Goal: Information Seeking & Learning: Learn about a topic

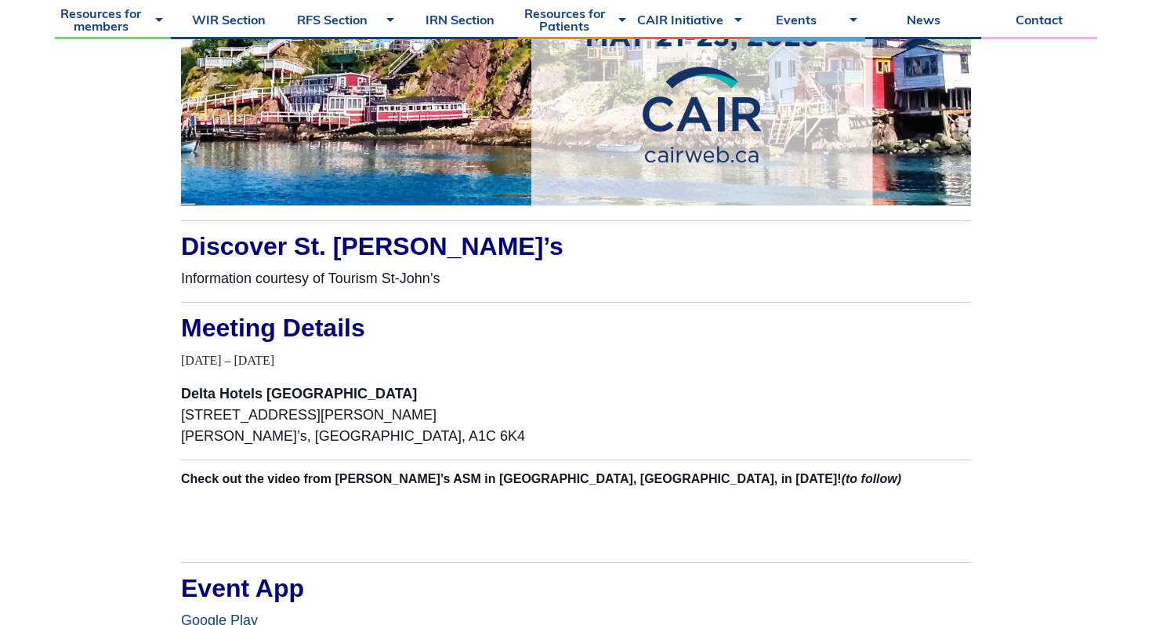
scroll to position [1434, 0]
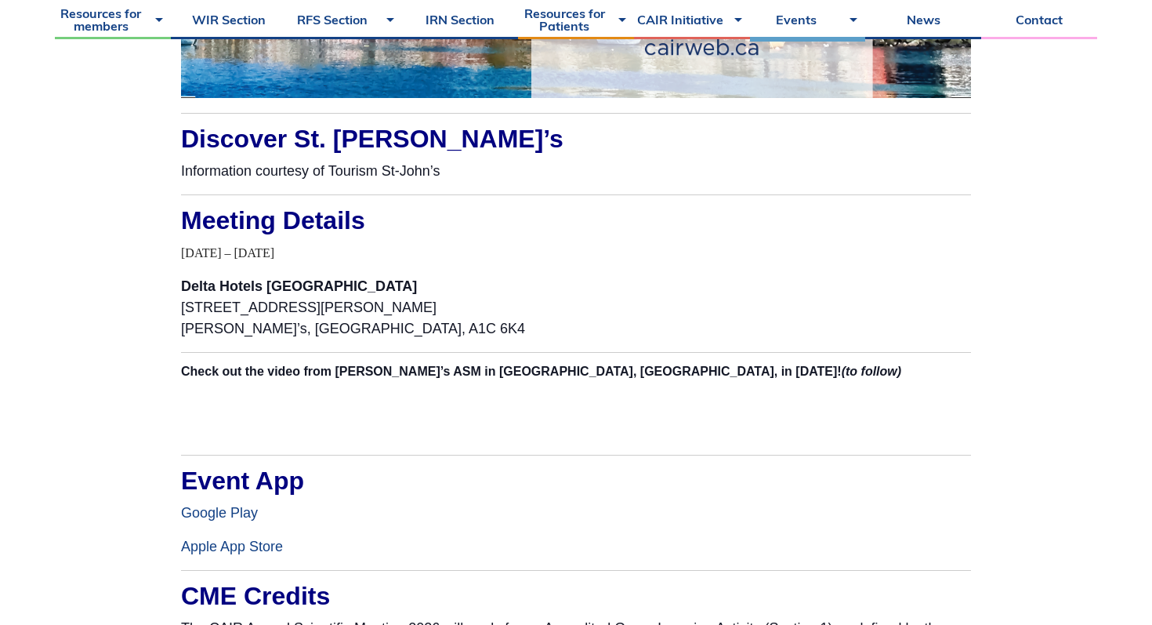
click at [765, 375] on h2 "Check out the video from [PERSON_NAME]’s ASM in [GEOGRAPHIC_DATA], [GEOGRAPHIC_…" at bounding box center [576, 371] width 790 height 13
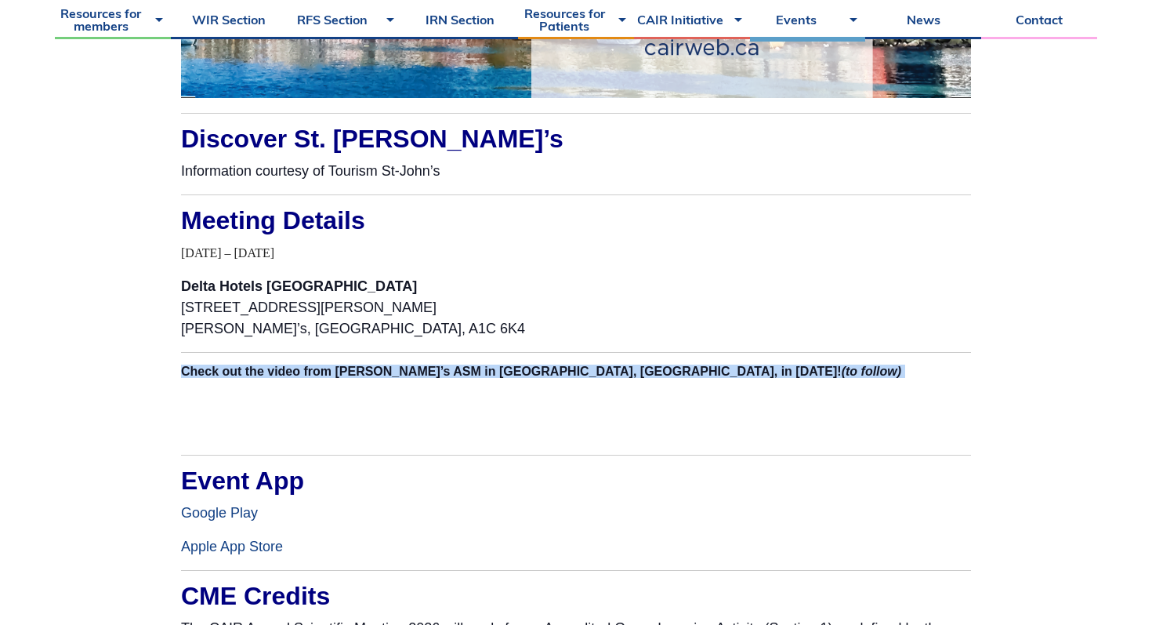
click at [784, 327] on p "Delta Hotels [GEOGRAPHIC_DATA] [STREET_ADDRESS][PERSON_NAME]" at bounding box center [576, 307] width 790 height 63
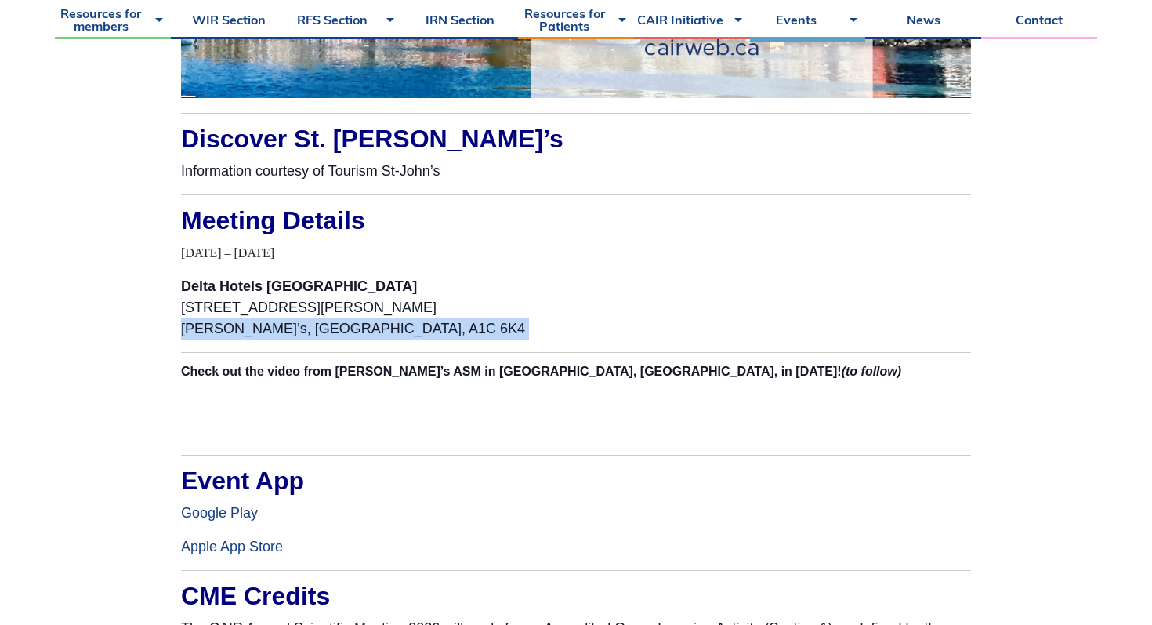
click at [784, 327] on p "Delta Hotels [GEOGRAPHIC_DATA] [STREET_ADDRESS][PERSON_NAME]" at bounding box center [576, 307] width 790 height 63
click at [800, 366] on h2 "Check out the video from [PERSON_NAME]’s ASM in [GEOGRAPHIC_DATA], [GEOGRAPHIC_…" at bounding box center [576, 371] width 790 height 13
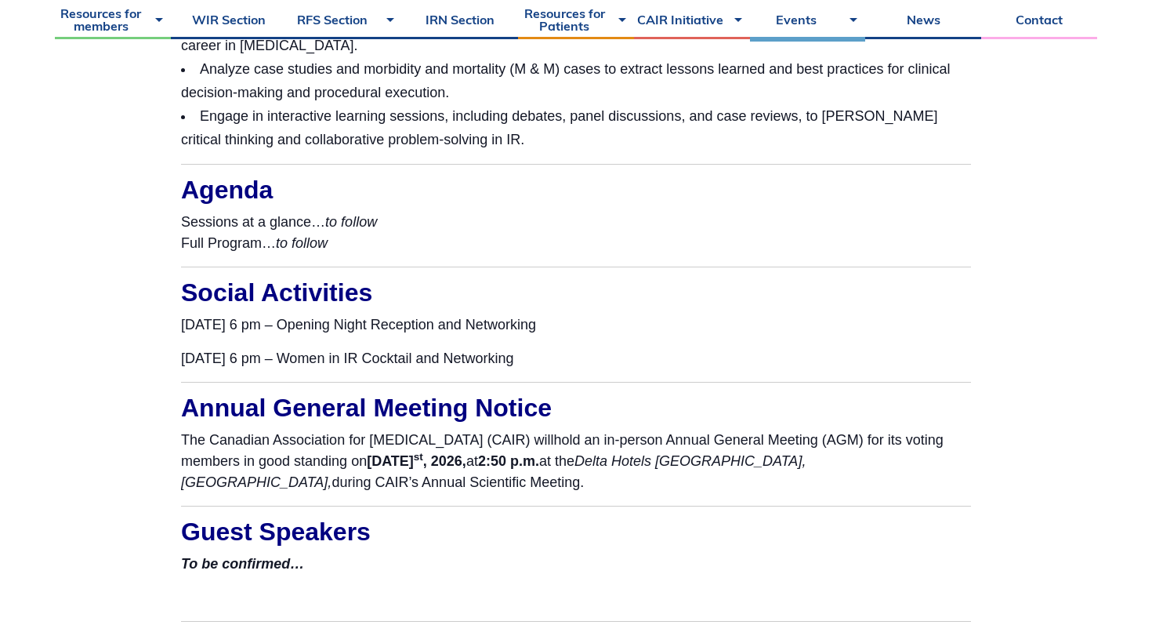
scroll to position [2988, 0]
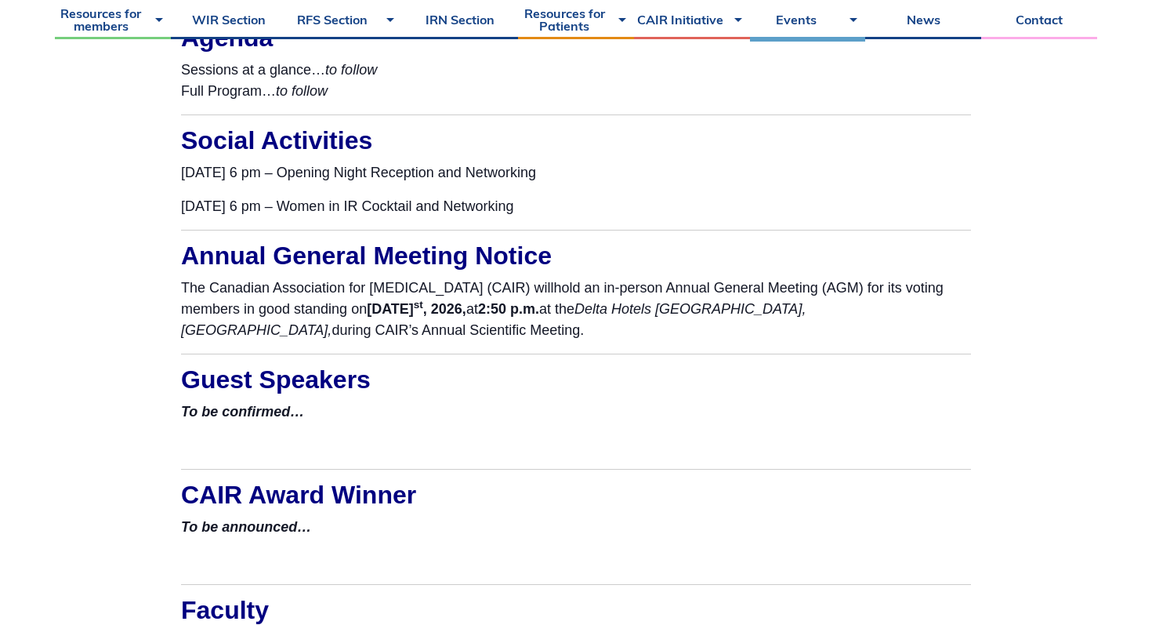
click at [825, 318] on p "The Canadian Association for [MEDICAL_DATA] (CAIR) will hold an in-person Annua…" at bounding box center [576, 308] width 790 height 63
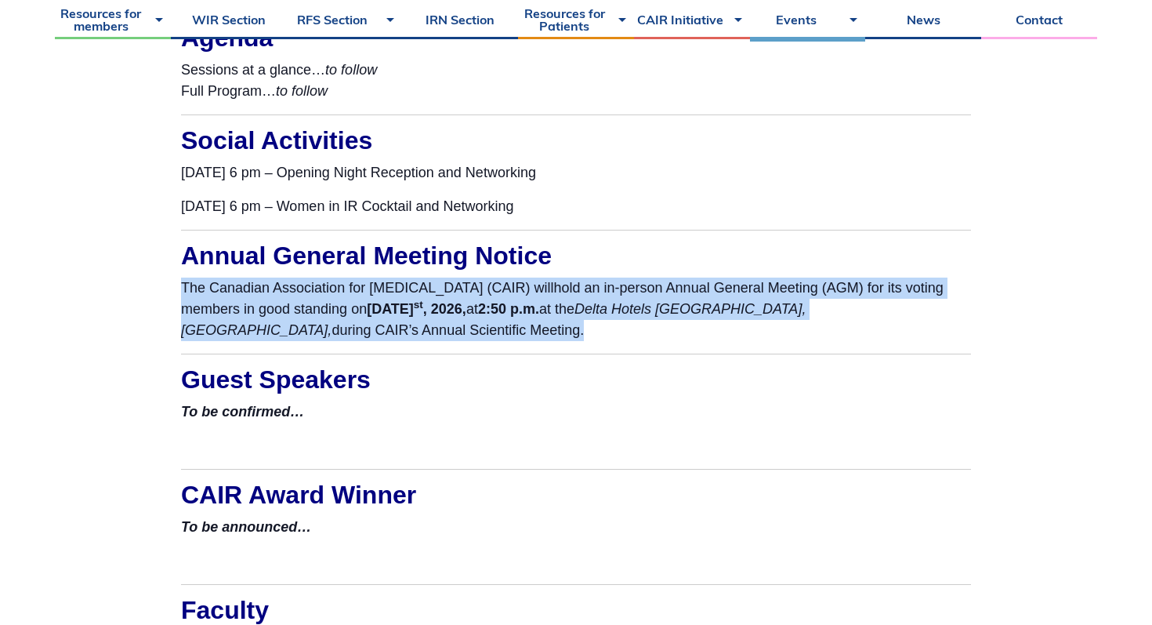
click at [825, 358] on div "For Trainee Day info, visit the #TD26 page. Discover St. [PERSON_NAME]’s Inform…" at bounding box center [576, 251] width 790 height 4454
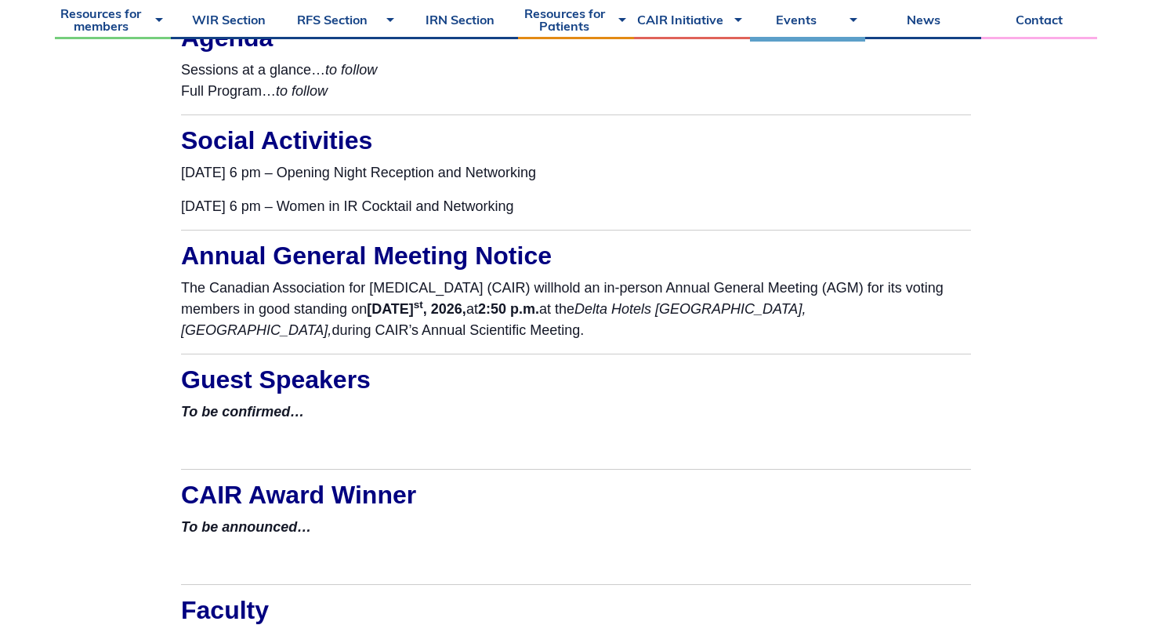
click at [825, 358] on div "For Trainee Day info, visit the #TD26 page. Discover St. [PERSON_NAME]’s Inform…" at bounding box center [576, 251] width 790 height 4454
click at [823, 437] on p at bounding box center [576, 445] width 790 height 21
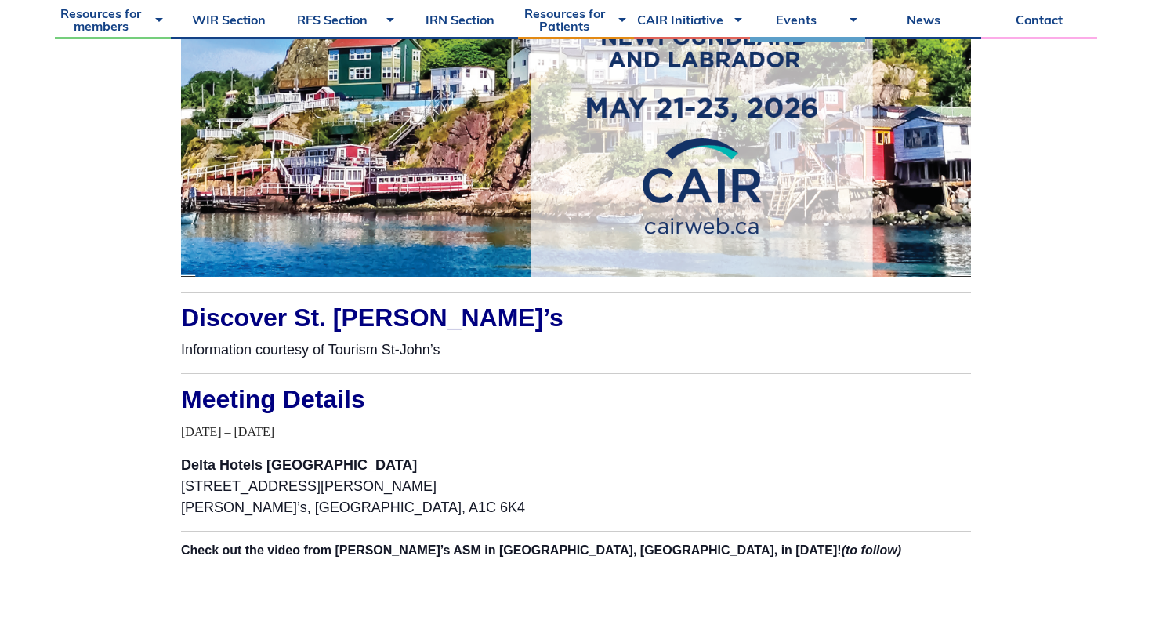
scroll to position [1215, 0]
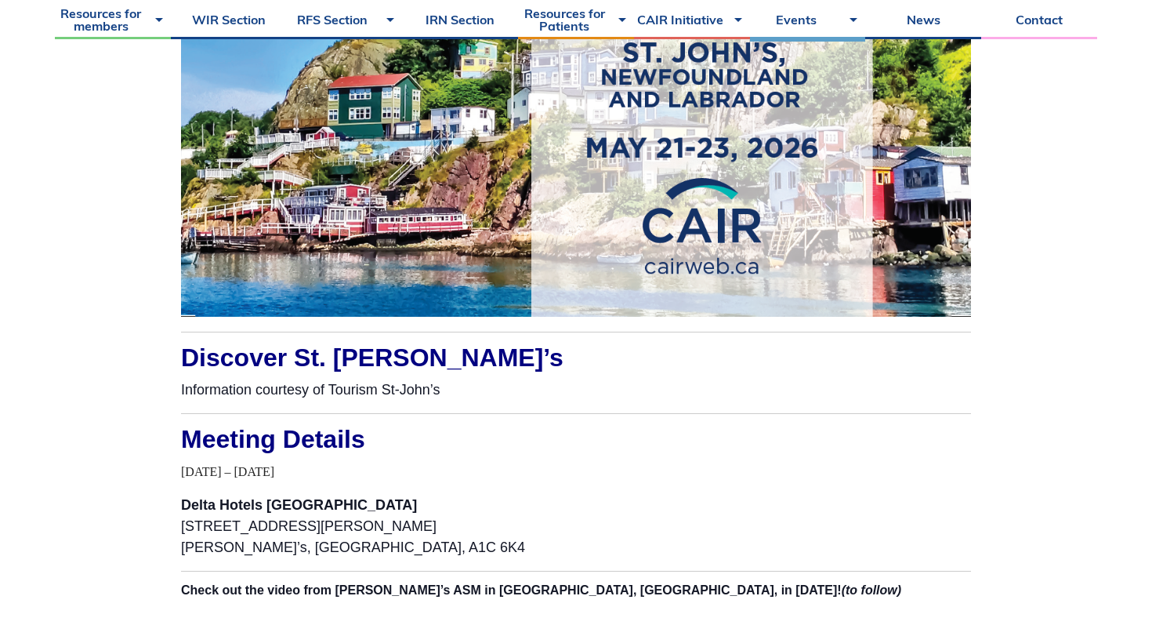
click at [274, 477] on span "[DATE] – [DATE]" at bounding box center [227, 471] width 93 height 13
copy div "[DATE] – [DATE]"
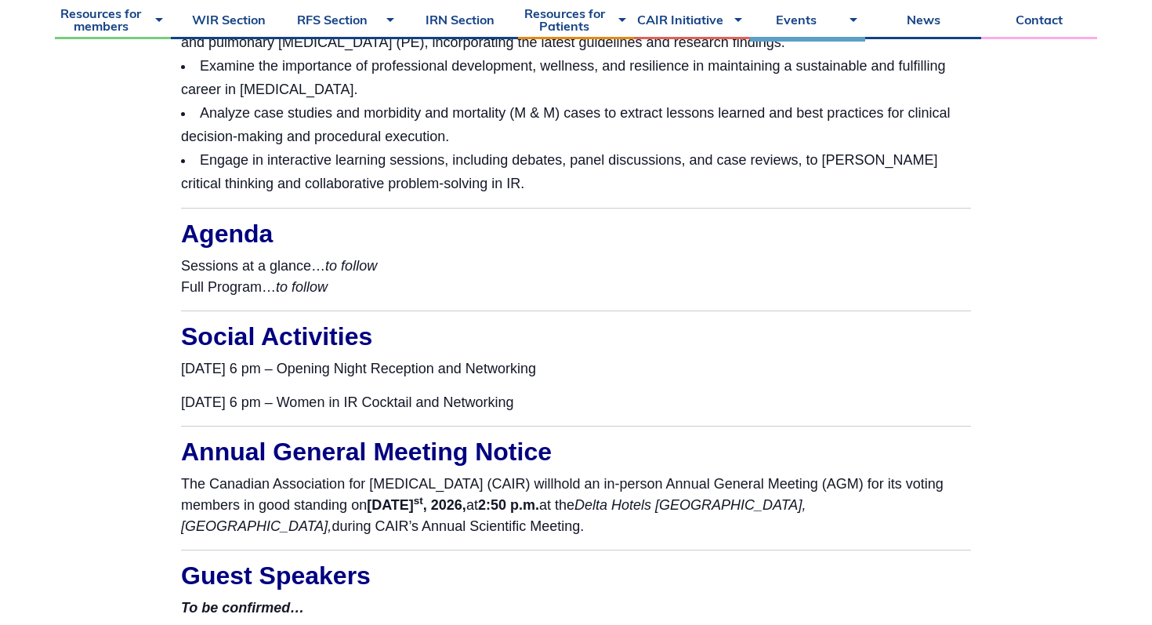
scroll to position [2794, 0]
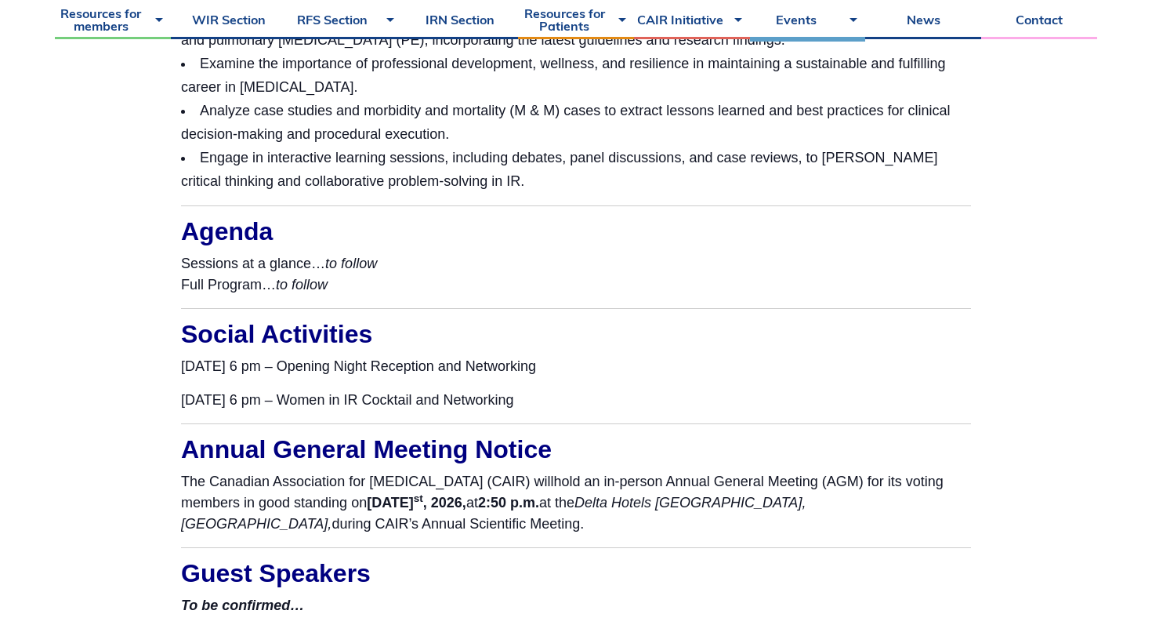
click at [850, 381] on div "For Trainee Day info, visit the #TD26 page. Discover St. [PERSON_NAME]’s Inform…" at bounding box center [576, 445] width 790 height 4454
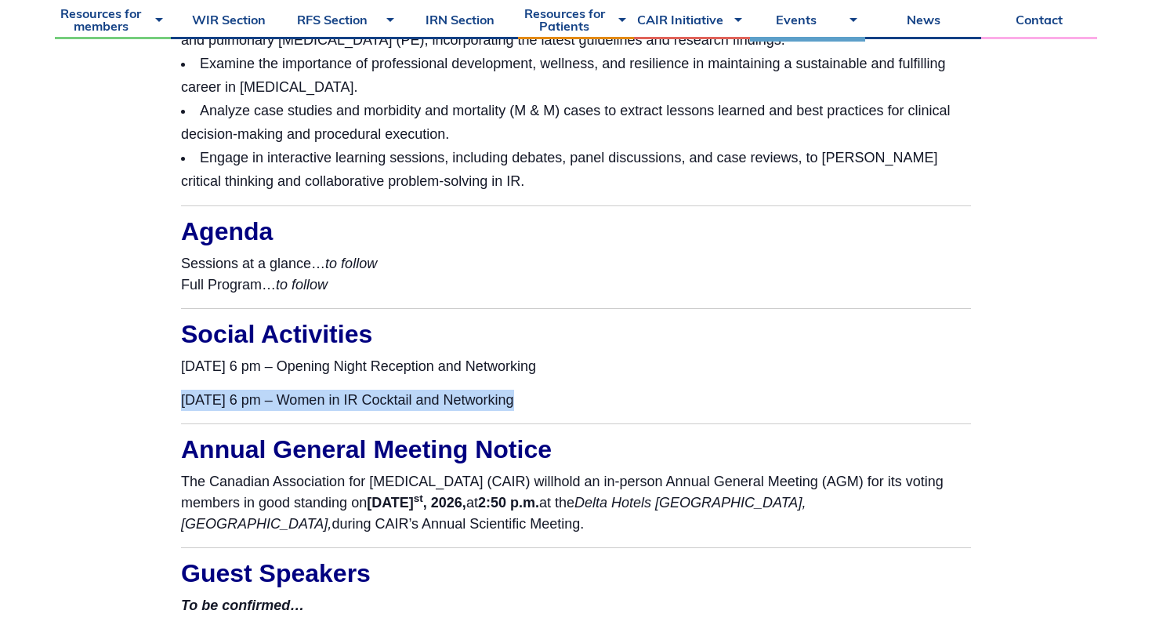
click at [850, 381] on div "For Trainee Day info, visit the #TD26 page. Discover St. [PERSON_NAME]’s Inform…" at bounding box center [576, 445] width 790 height 4454
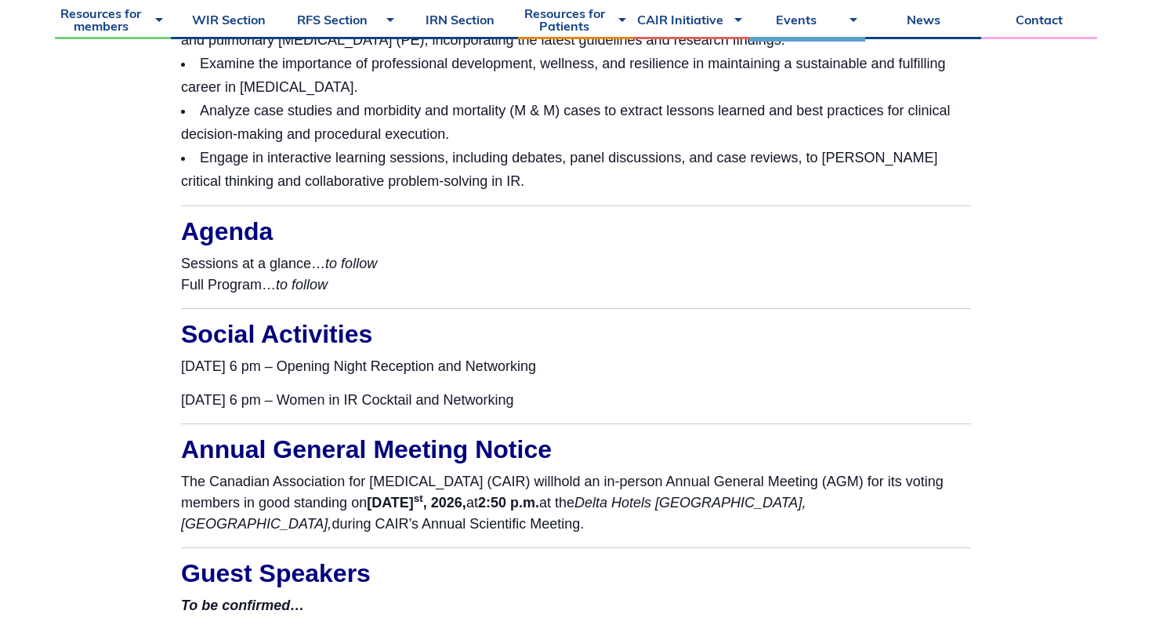
click at [854, 417] on div "For Trainee Day info, visit the #TD26 page. Discover St. [PERSON_NAME]’s Inform…" at bounding box center [576, 445] width 790 height 4454
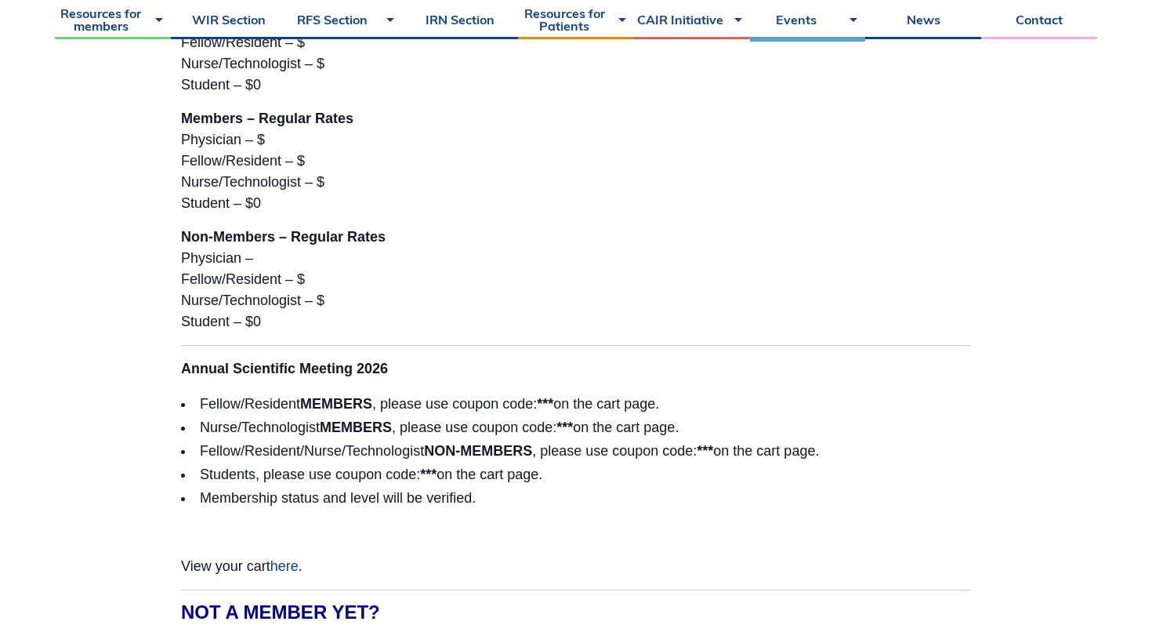
scroll to position [4192, 0]
click at [853, 415] on li "Nurse/Technologist MEMBERS , please use coupon code: *** on the cart page." at bounding box center [576, 427] width 790 height 24
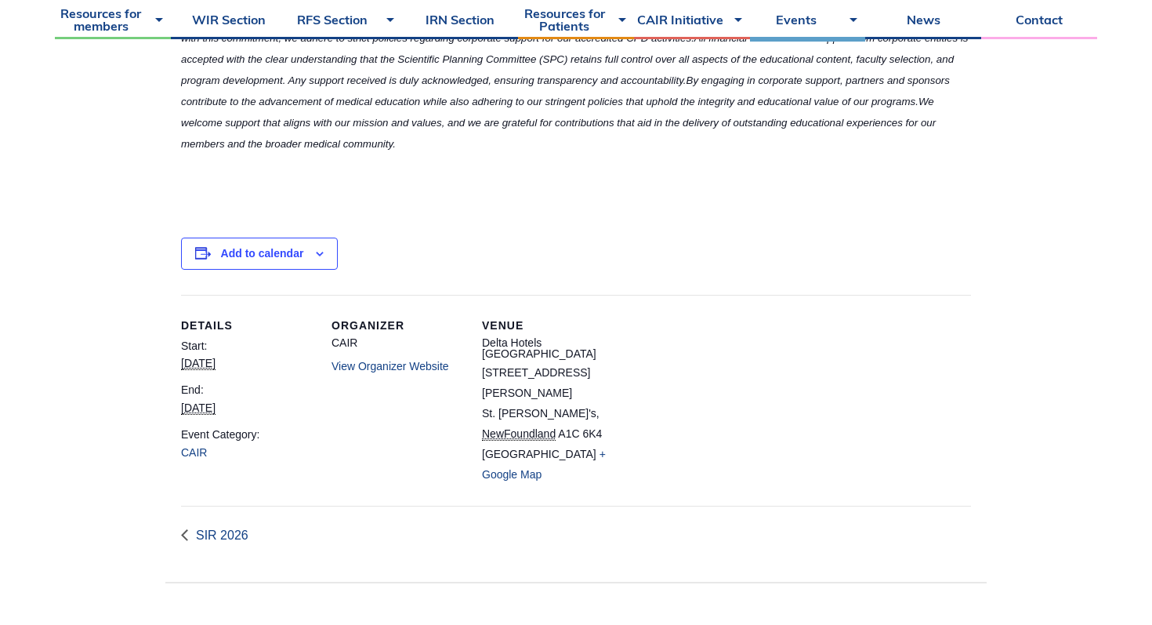
scroll to position [5255, 0]
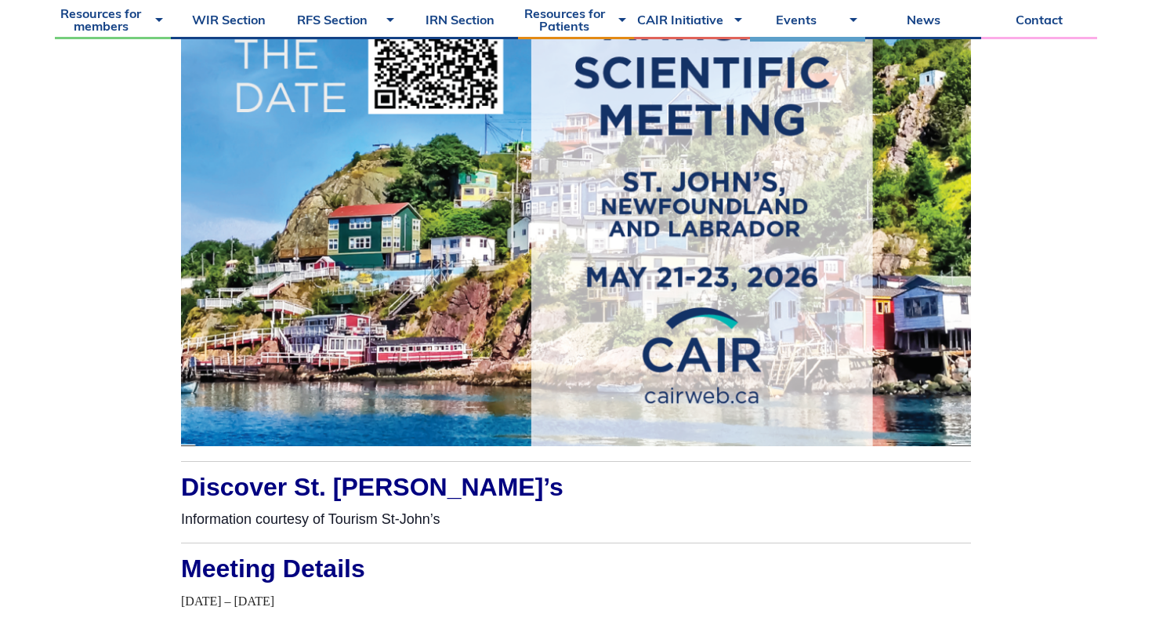
scroll to position [1284, 0]
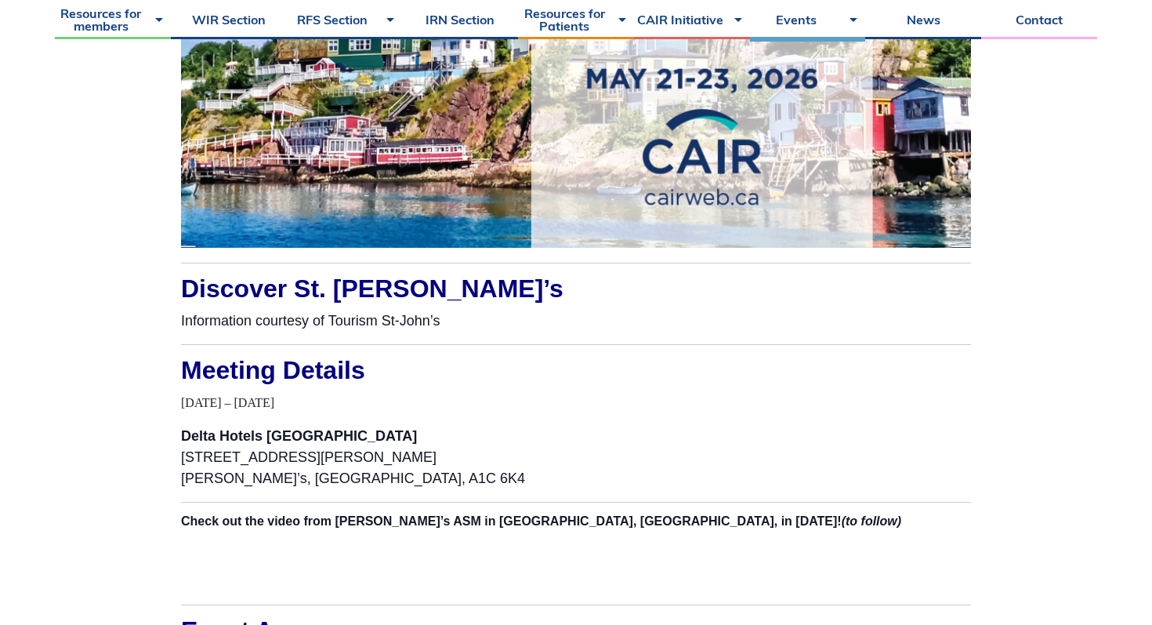
click at [397, 316] on p "Information courtesy of Tourism St-John’s" at bounding box center [576, 320] width 790 height 21
click at [377, 445] on p "Delta Hotels [GEOGRAPHIC_DATA] [STREET_ADDRESS][PERSON_NAME]" at bounding box center [576, 457] width 790 height 63
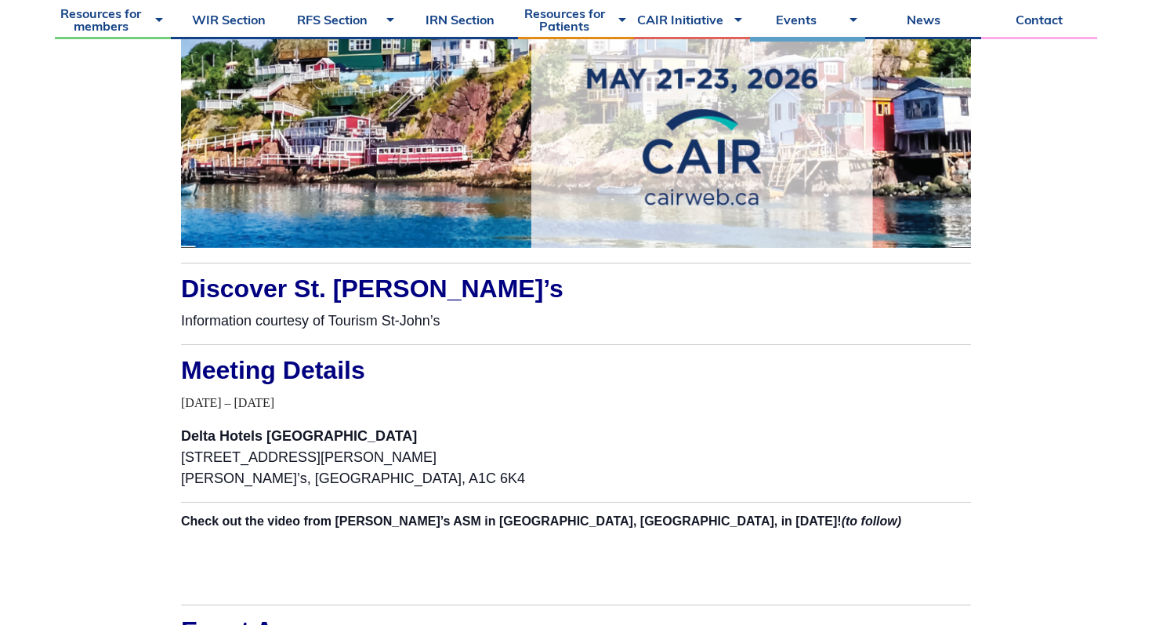
click at [377, 445] on p "Delta Hotels [GEOGRAPHIC_DATA] [STREET_ADDRESS][PERSON_NAME]" at bounding box center [576, 457] width 790 height 63
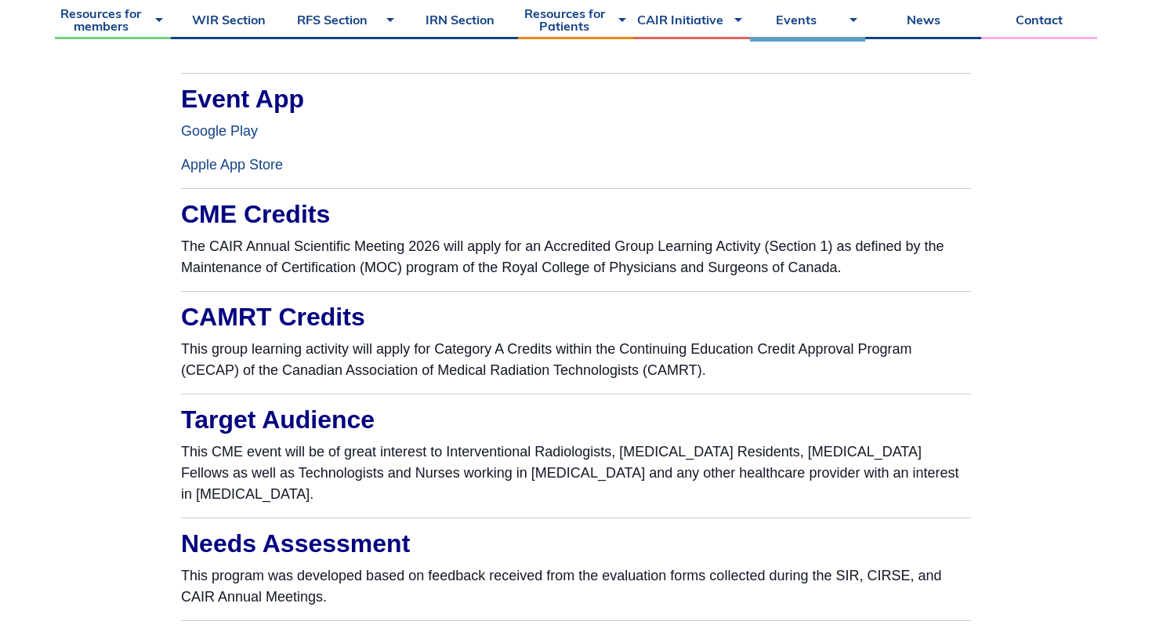
scroll to position [1827, 0]
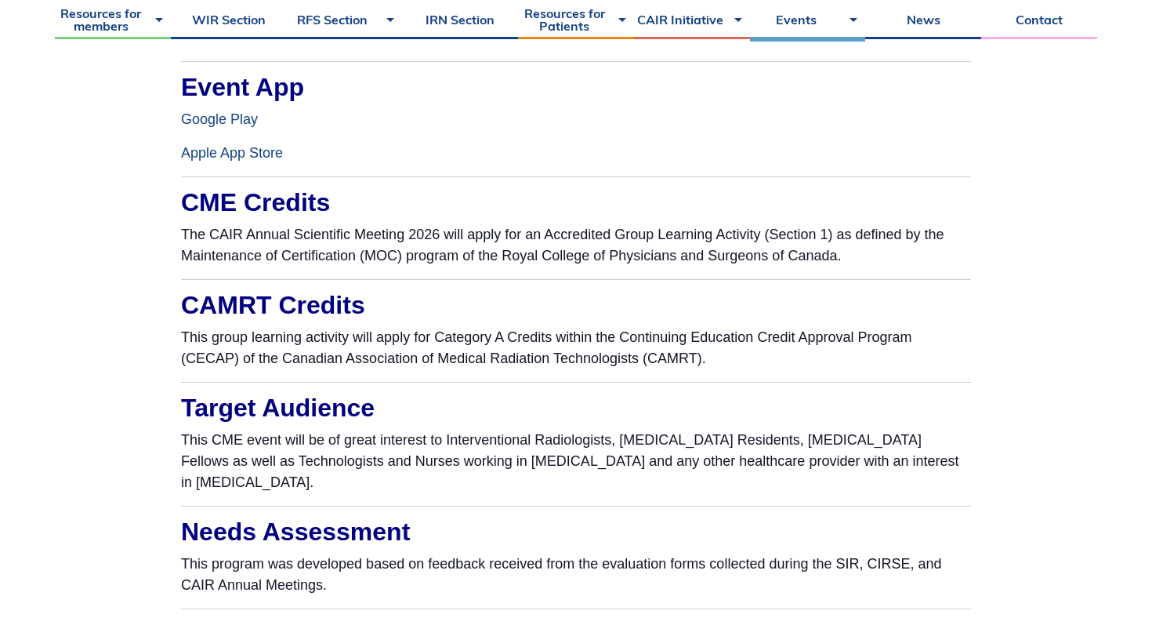
click at [381, 478] on p "This CME event will be of great interest to Interventional Radiologists, [MEDIC…" at bounding box center [576, 461] width 790 height 63
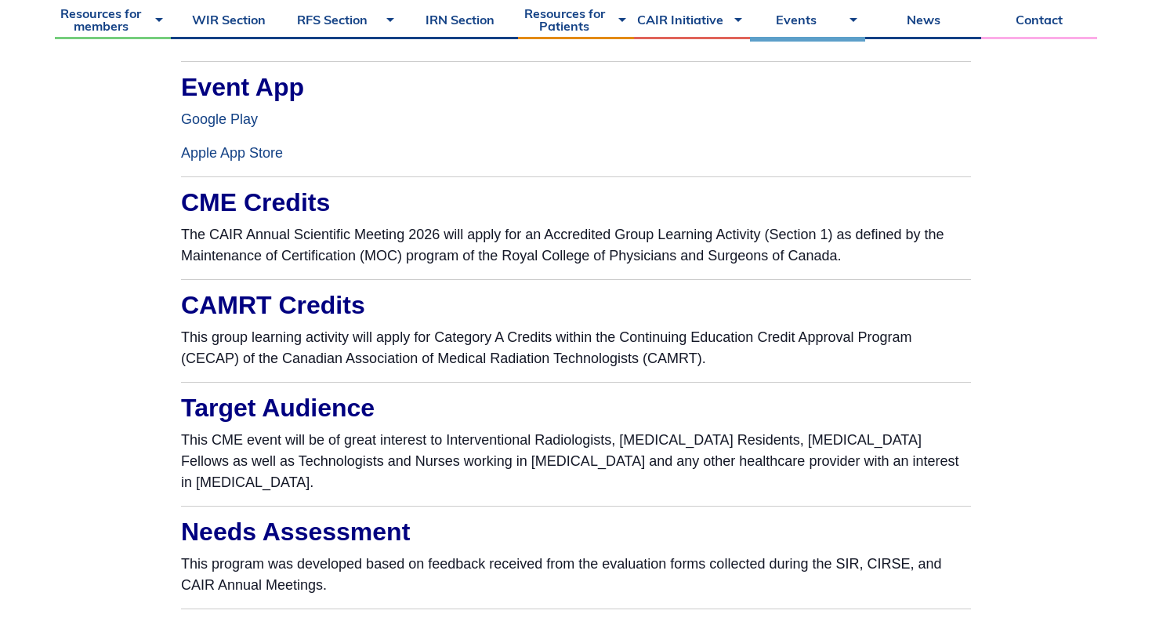
click at [390, 482] on p "This CME event will be of great interest to Interventional Radiologists, [MEDIC…" at bounding box center [576, 461] width 790 height 63
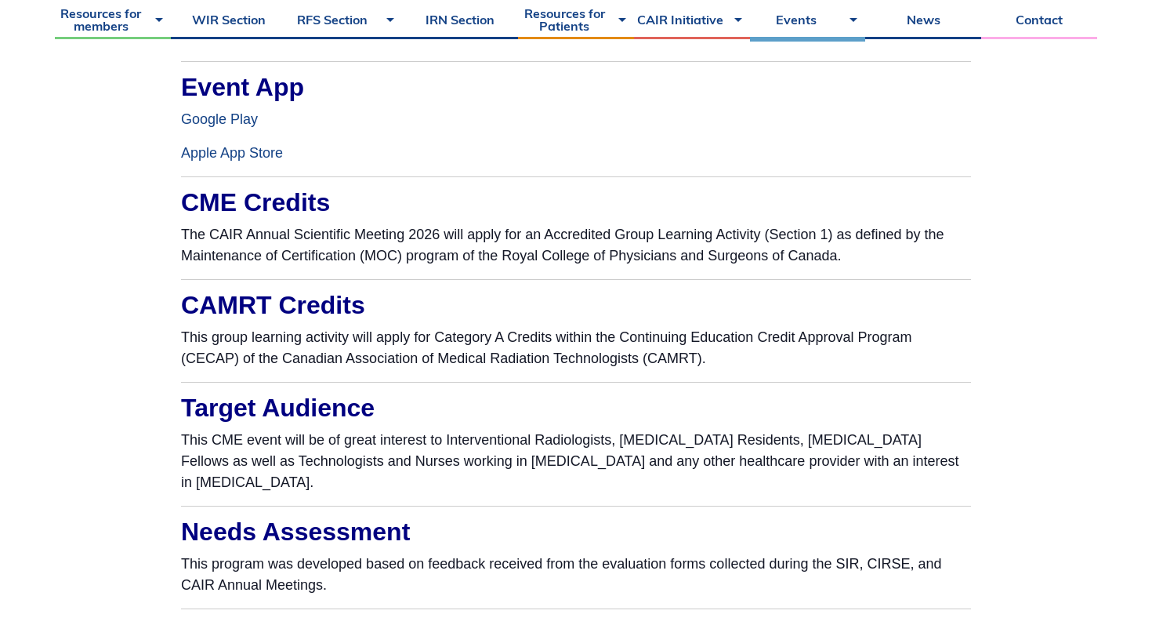
click at [390, 482] on p "This CME event will be of great interest to Interventional Radiologists, [MEDIC…" at bounding box center [576, 461] width 790 height 63
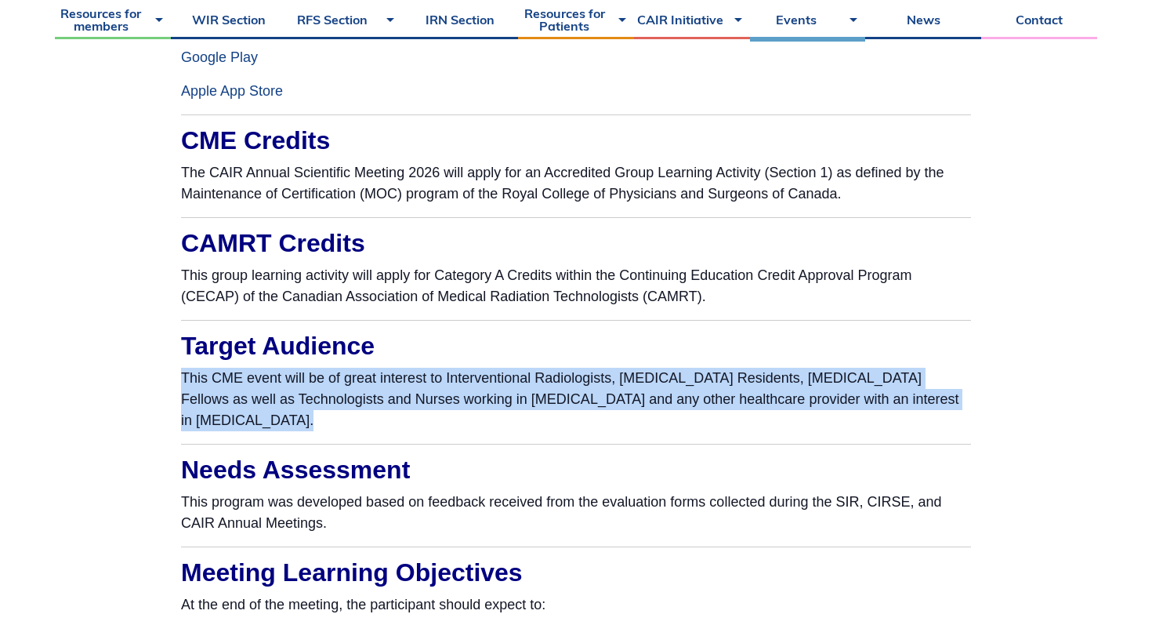
scroll to position [1956, 0]
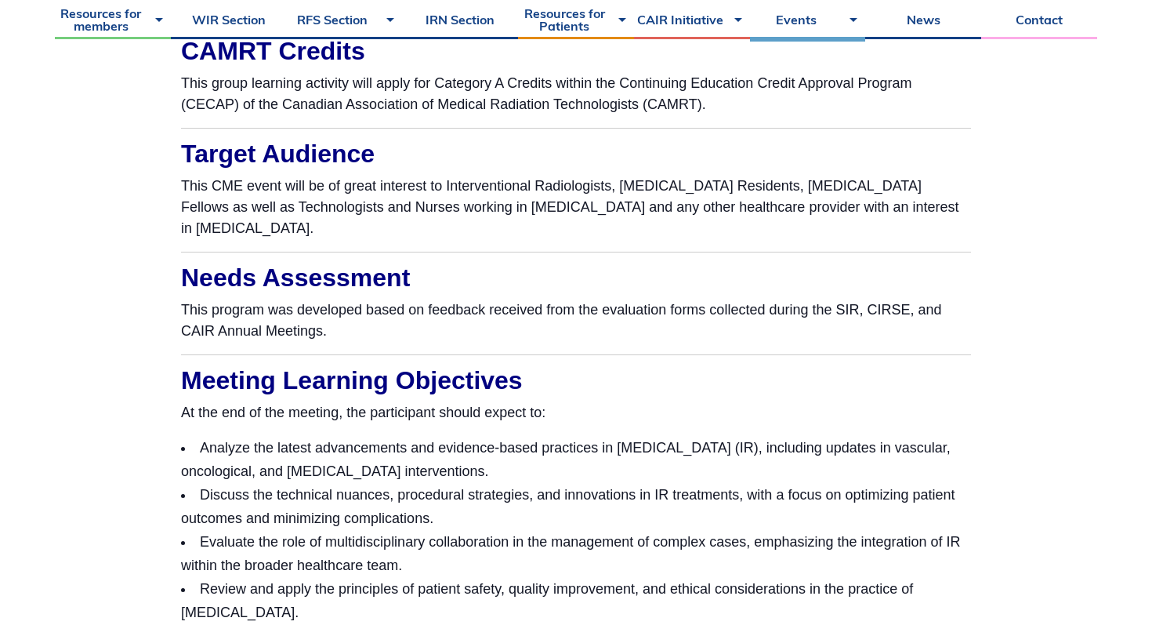
scroll to position [2105, 0]
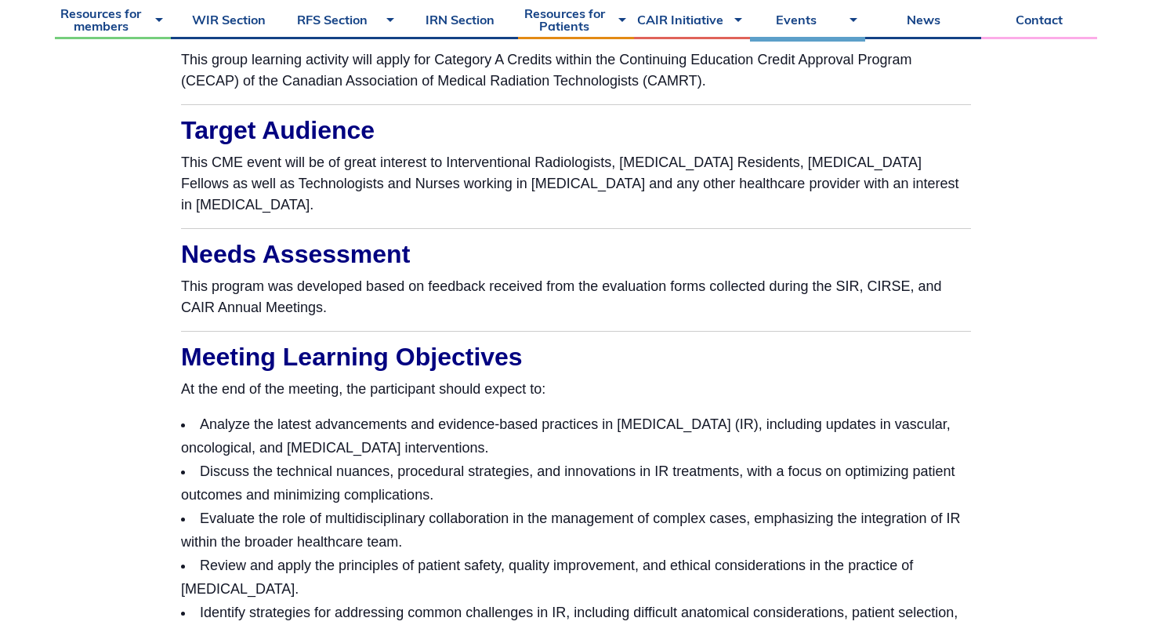
click at [397, 493] on li "Discuss the technical nuances, procedural strategies, and innovations in IR tre…" at bounding box center [576, 482] width 790 height 47
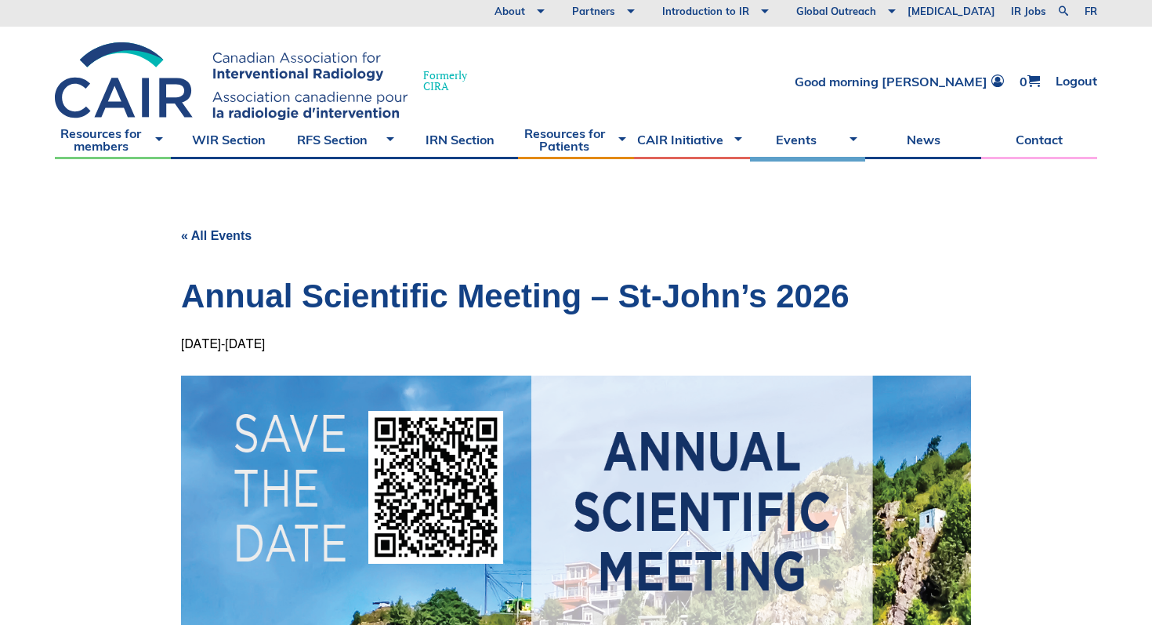
scroll to position [0, 0]
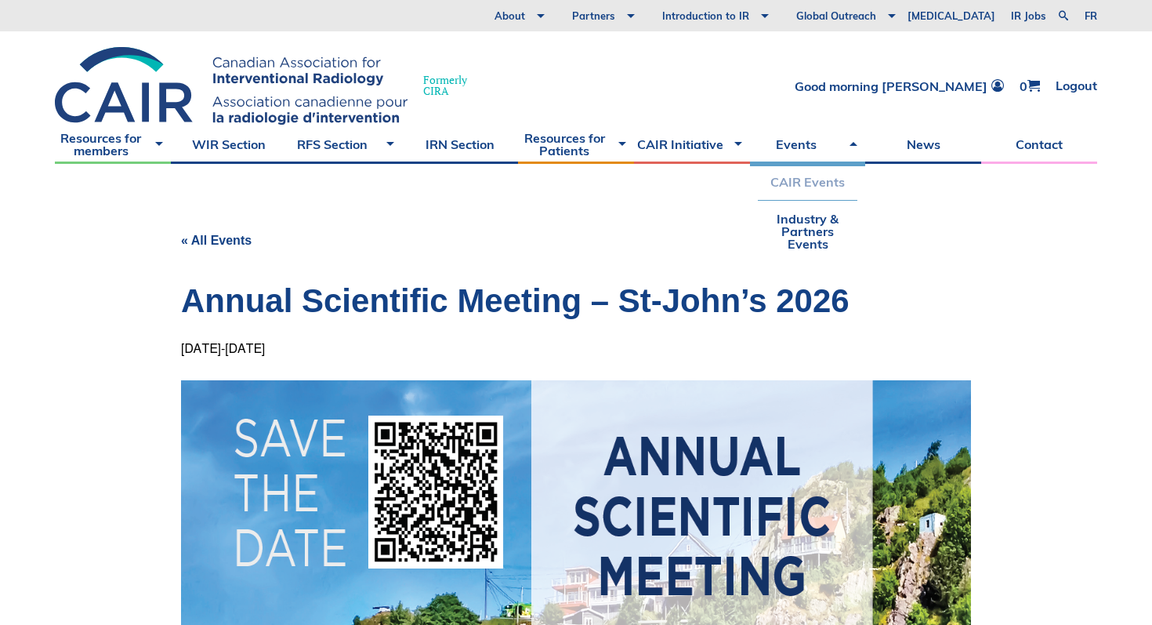
click at [799, 182] on link "CAIR Events" at bounding box center [808, 182] width 100 height 36
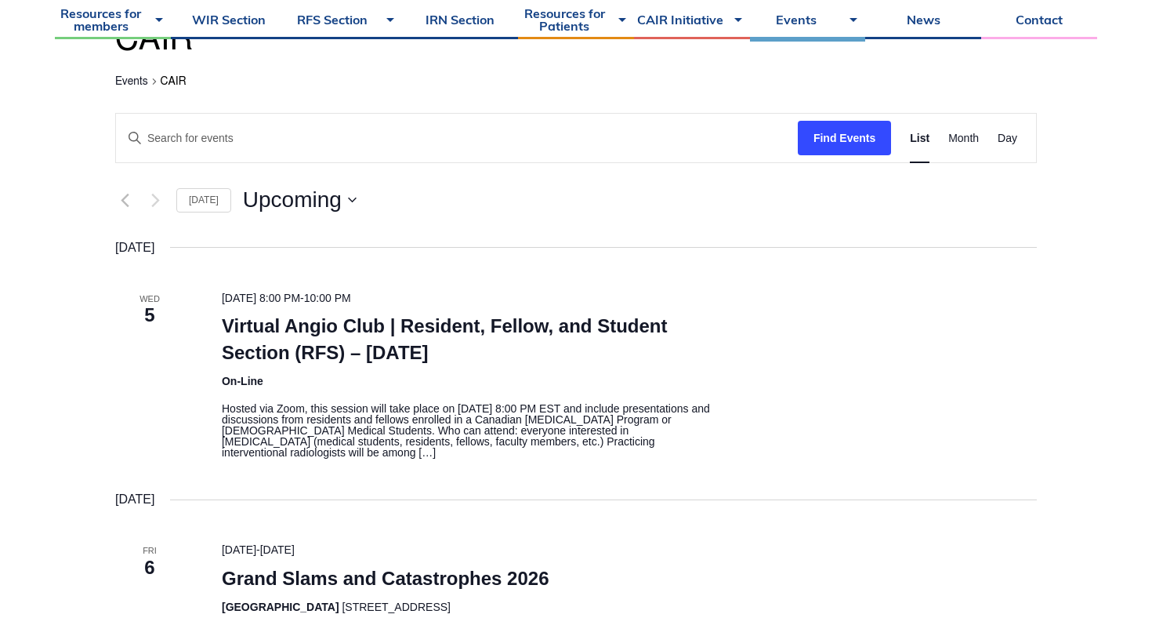
scroll to position [243, 0]
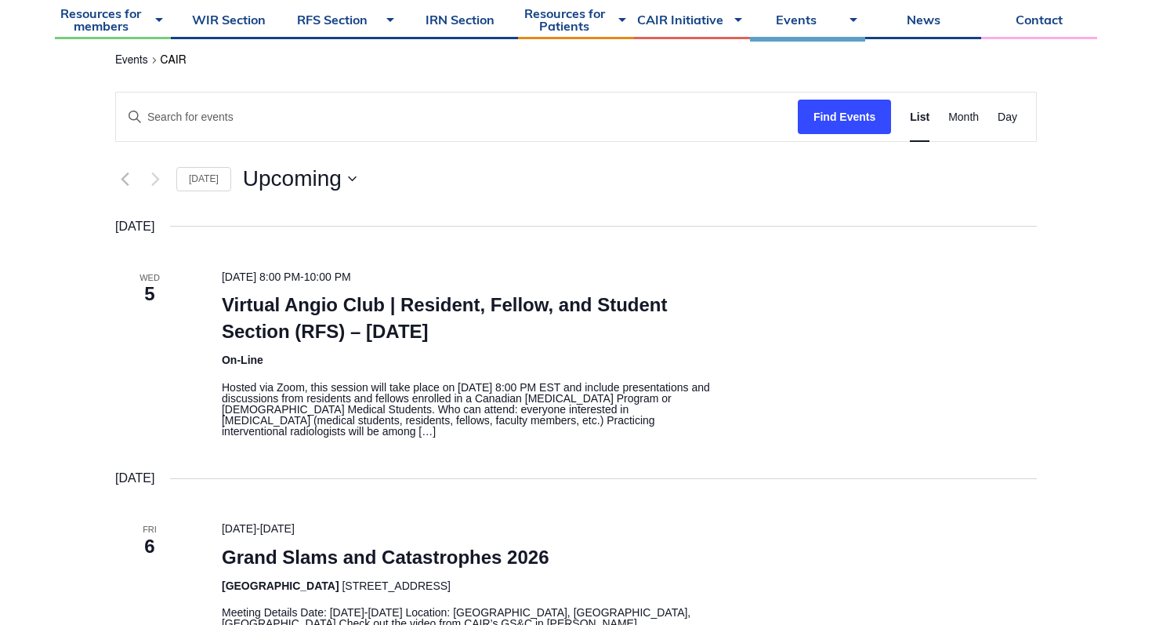
click at [828, 411] on article "[DATE] 8:00 PM - 10:00 PM Virtual Angio Club | Resident, Fellow, and Student Se…" at bounding box center [629, 352] width 853 height 169
click at [828, 411] on article "November 5 @ 8:00 PM - 10:00 PM Virtual Angio Club | Resident, Fellow, and Stud…" at bounding box center [629, 352] width 853 height 169
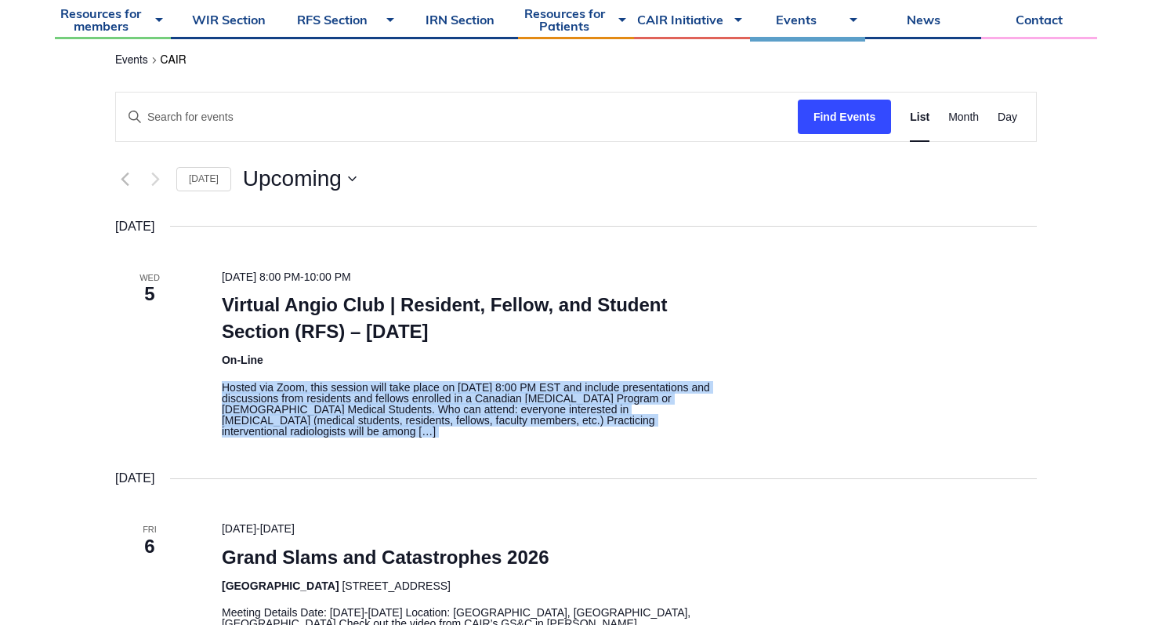
click at [829, 427] on article "November 5 @ 8:00 PM - 10:00 PM Virtual Angio Club | Resident, Fellow, and Stud…" at bounding box center [629, 352] width 853 height 169
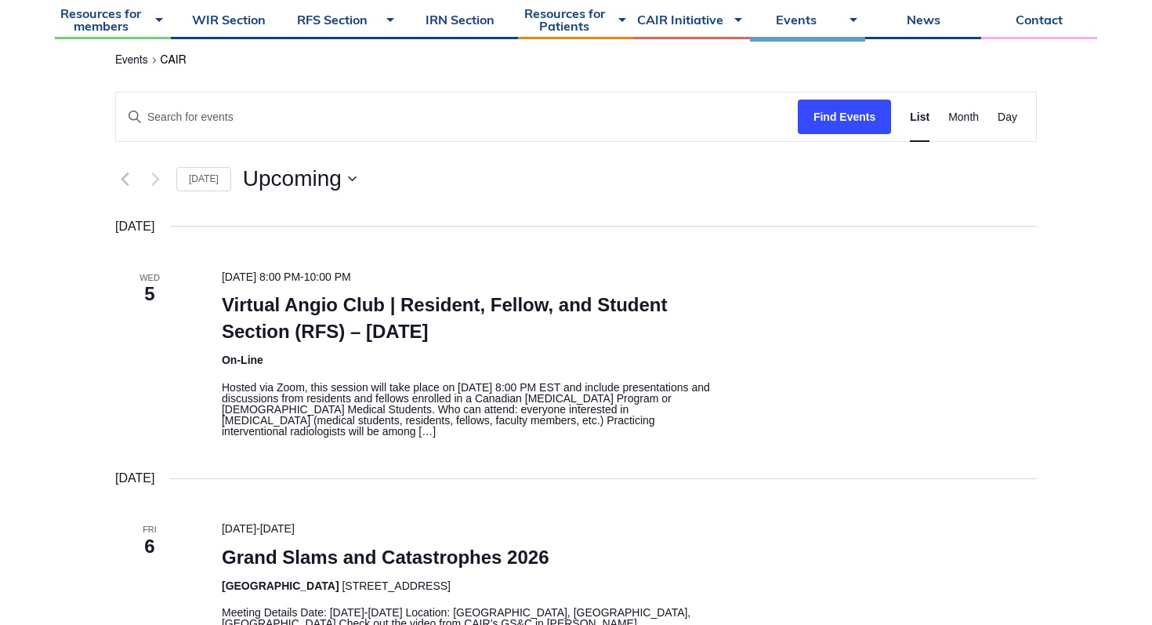
click at [829, 427] on article "November 5 @ 8:00 PM - 10:00 PM Virtual Angio Club | Resident, Fellow, and Stud…" at bounding box center [629, 352] width 853 height 169
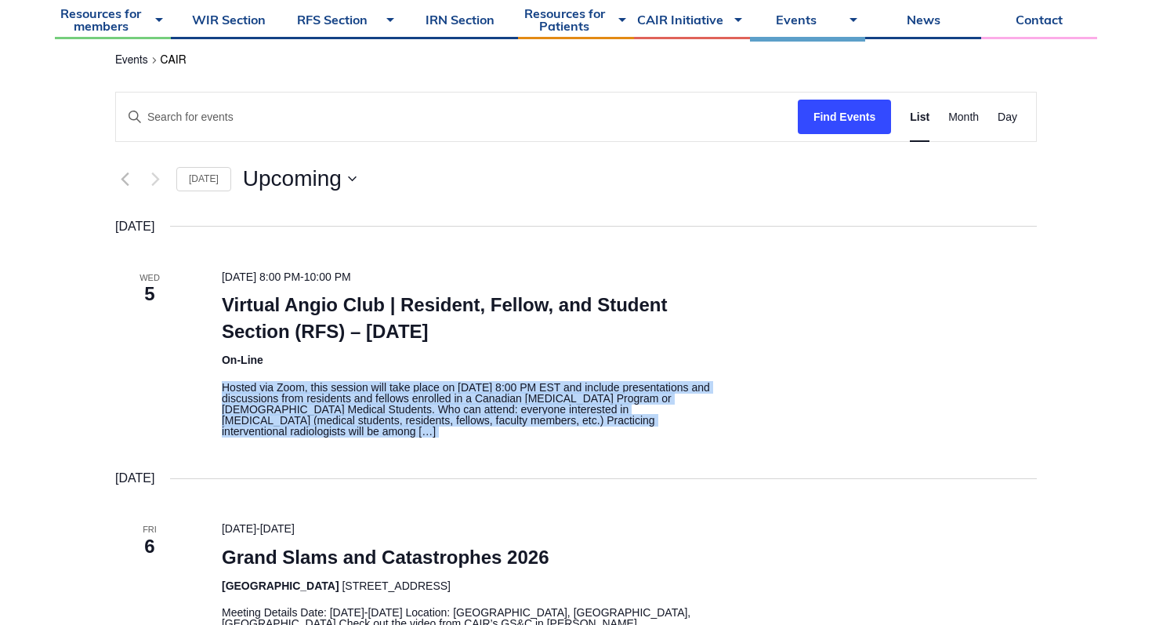
click at [829, 427] on article "November 5 @ 8:00 PM - 10:00 PM Virtual Angio Club | Resident, Fellow, and Stud…" at bounding box center [629, 352] width 853 height 169
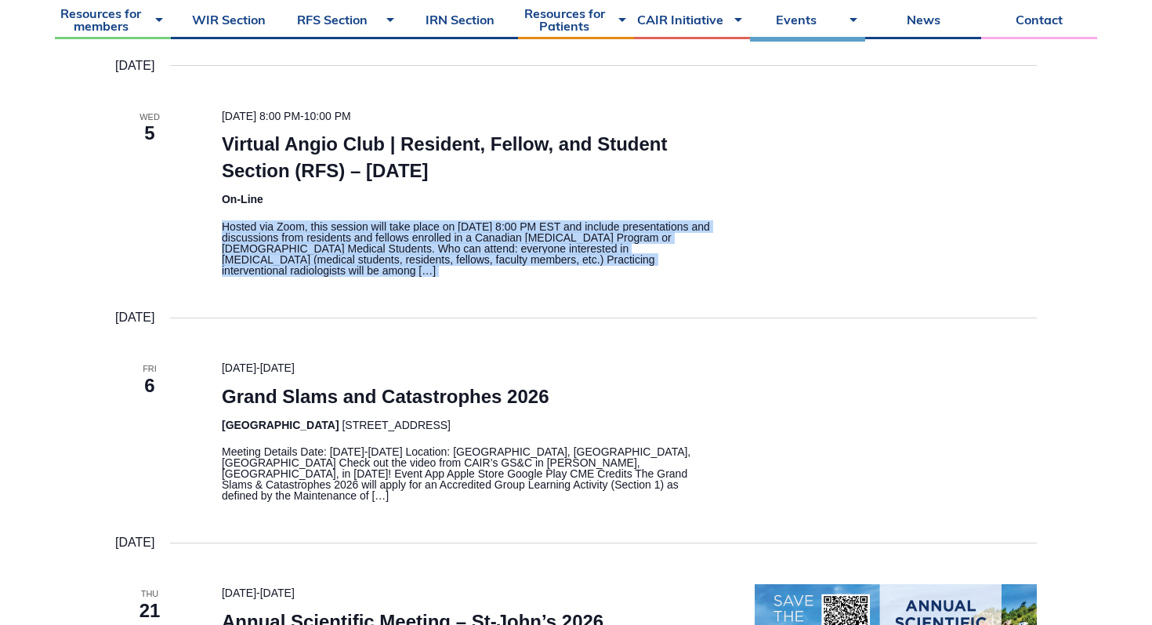
scroll to position [459, 0]
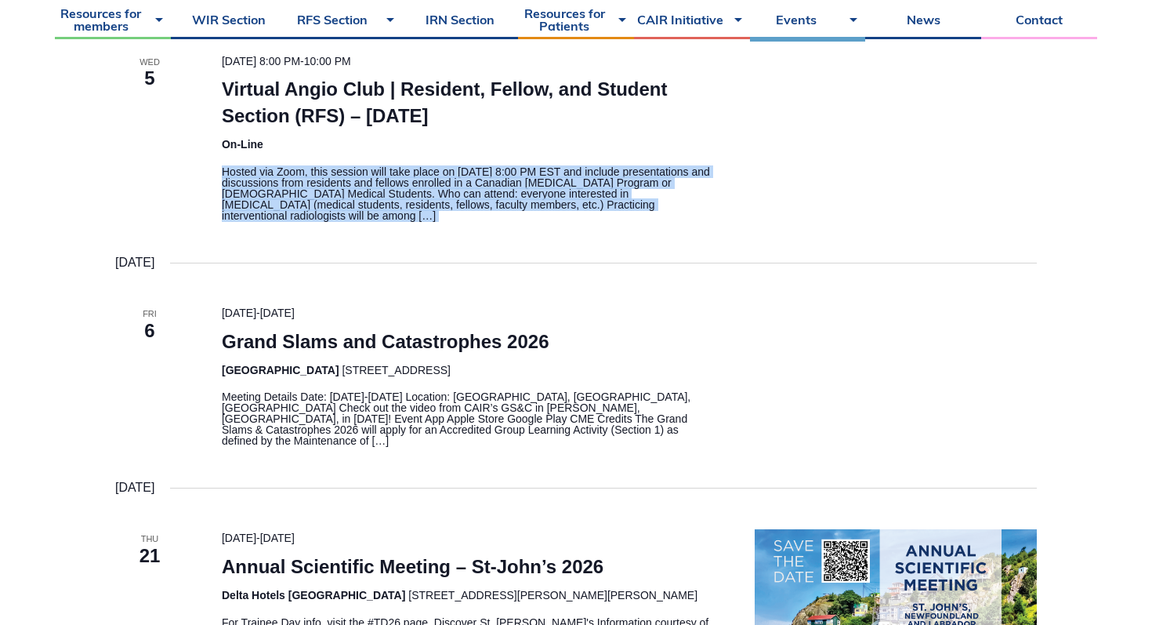
click at [829, 430] on article "6 February 2026 - 7 February 2026 Grand Slams and Catastrophes 2026 Hilton Whis…" at bounding box center [629, 375] width 853 height 142
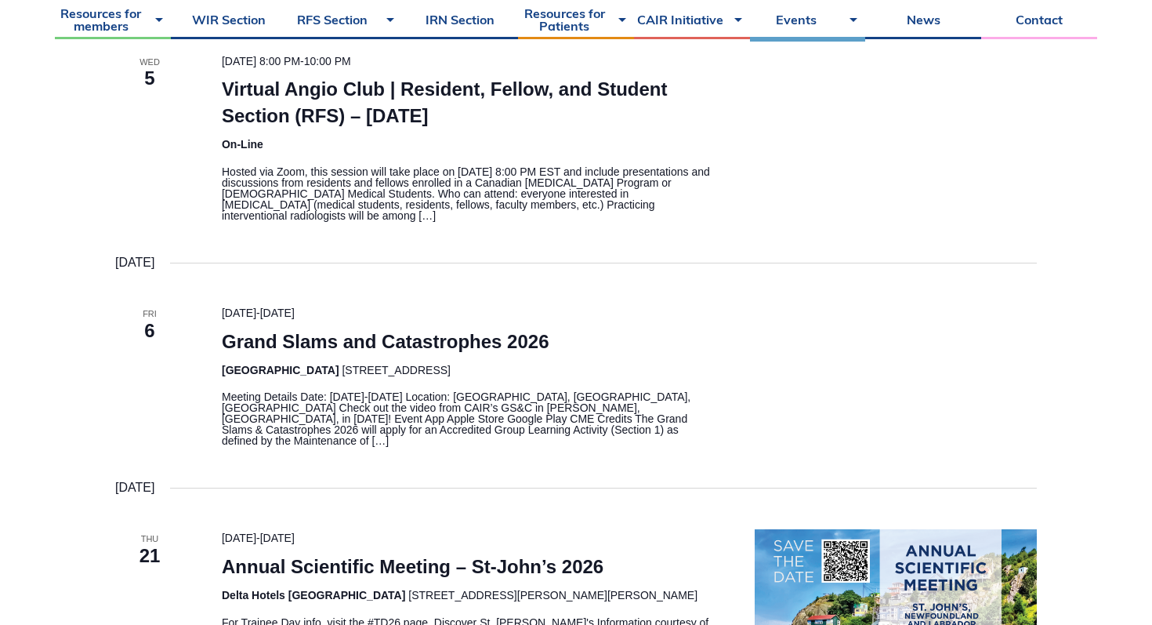
click at [829, 430] on article "6 February 2026 - 7 February 2026 Grand Slams and Catastrophes 2026 Hilton Whis…" at bounding box center [629, 375] width 853 height 142
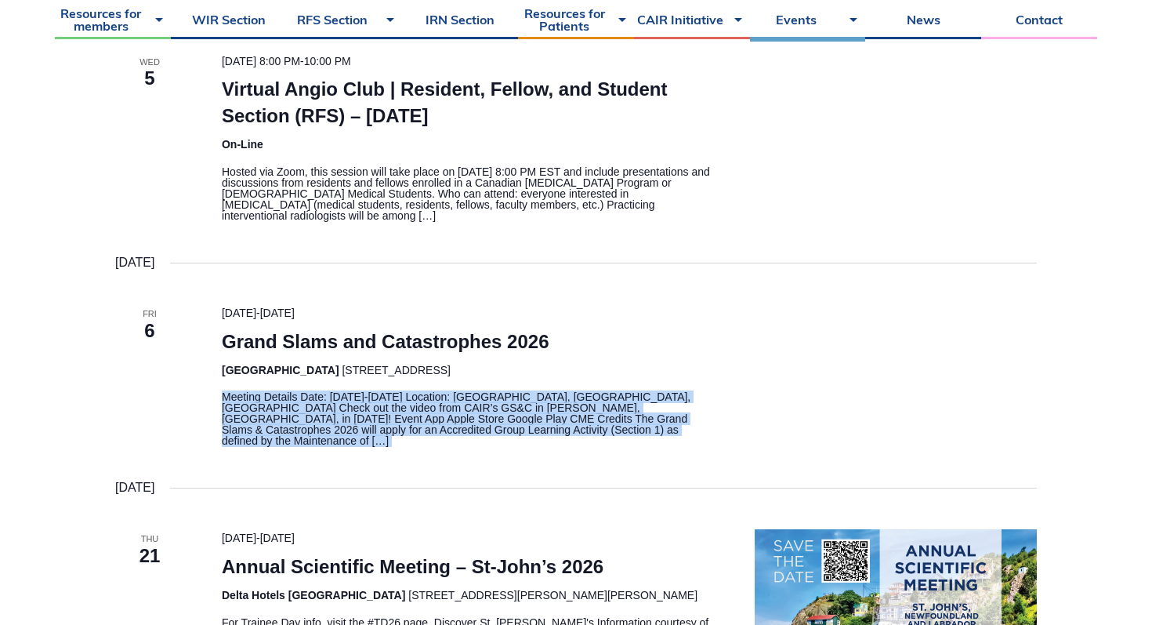
click at [829, 430] on article "6 February 2026 - 7 February 2026 Grand Slams and Catastrophes 2026 Hilton Whis…" at bounding box center [629, 375] width 853 height 142
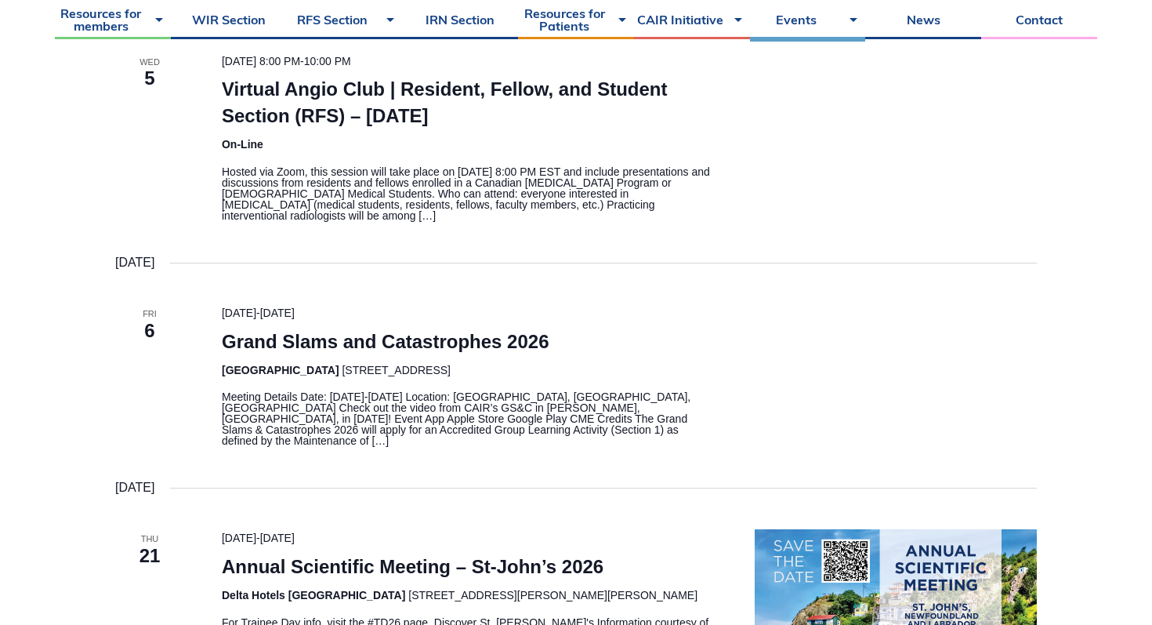
click at [829, 430] on article "6 February 2026 - 7 February 2026 Grand Slams and Catastrophes 2026 Hilton Whis…" at bounding box center [629, 375] width 853 height 142
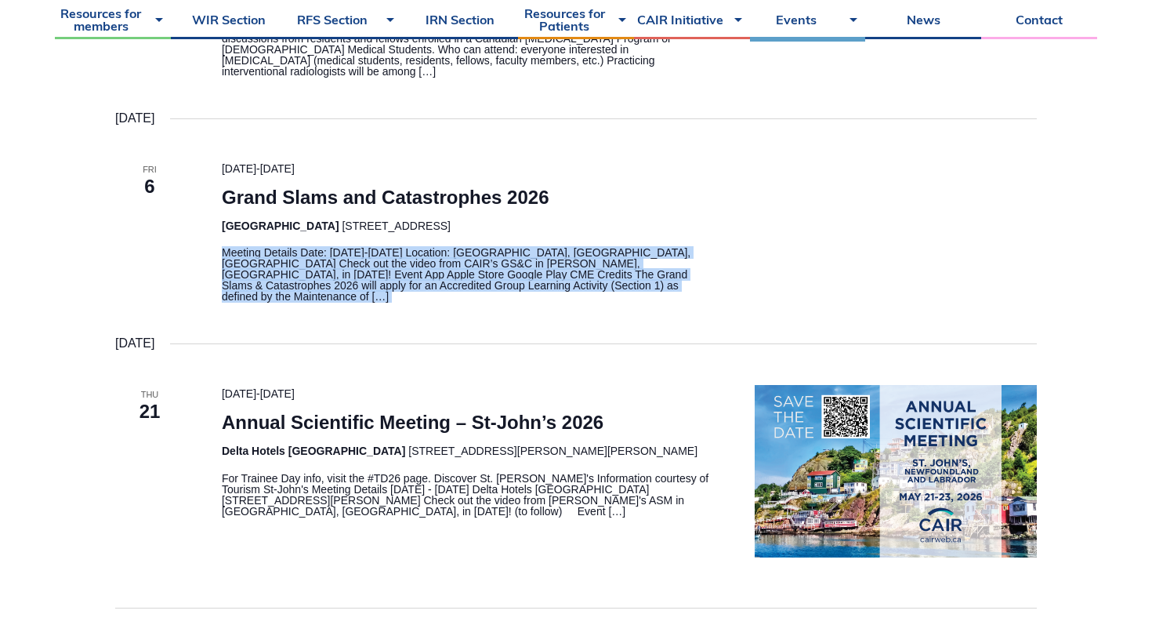
scroll to position [607, 0]
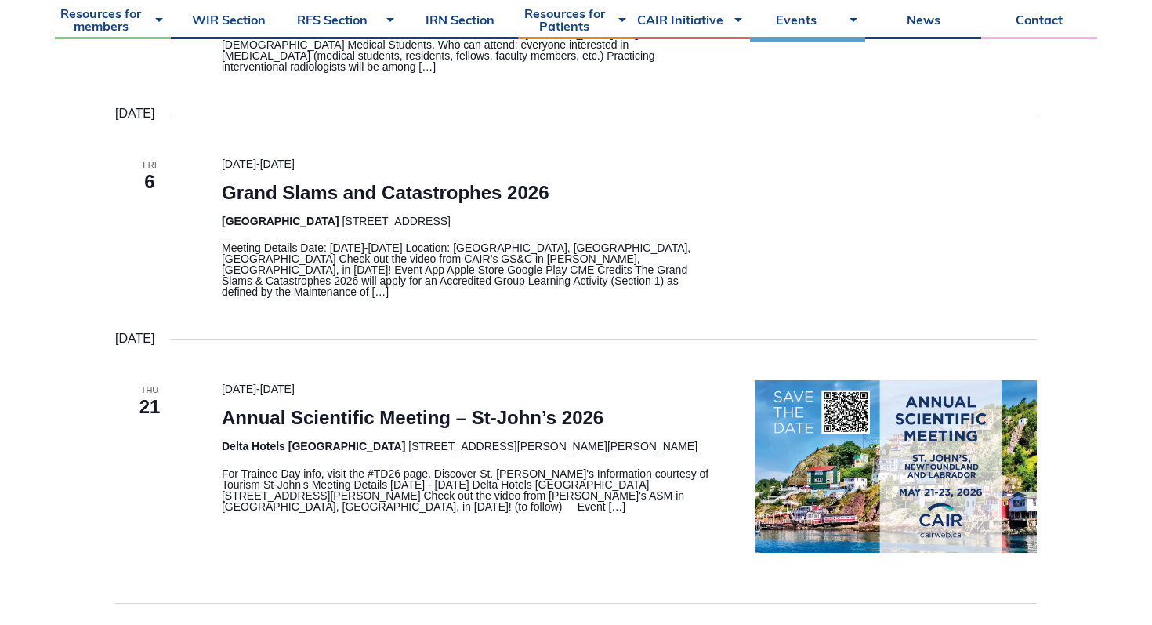
click at [734, 510] on div "21 May 2026 - 23 May 2026 Annual Scientific Meeting – St-John’s 2026 Delta Hote…" at bounding box center [469, 466] width 533 height 172
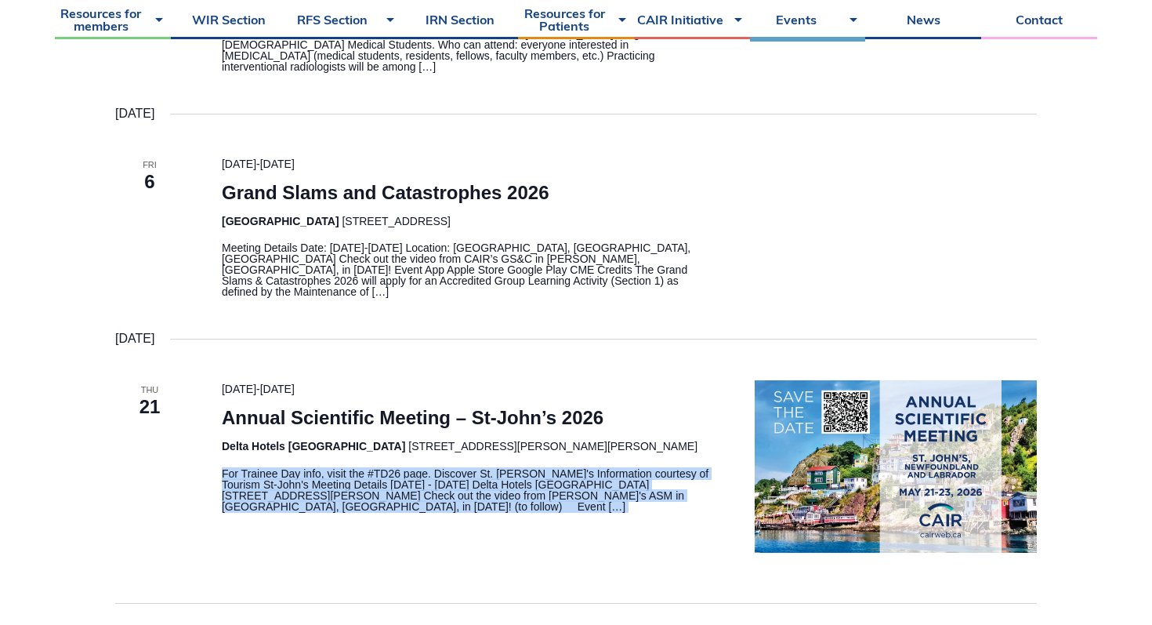
click at [734, 510] on div "21 May 2026 - 23 May 2026 Annual Scientific Meeting – St-John’s 2026 Delta Hote…" at bounding box center [469, 466] width 533 height 172
click at [807, 229] on article "6 February 2026 - 7 February 2026 Grand Slams and Catastrophes 2026 Hilton Whis…" at bounding box center [629, 226] width 853 height 142
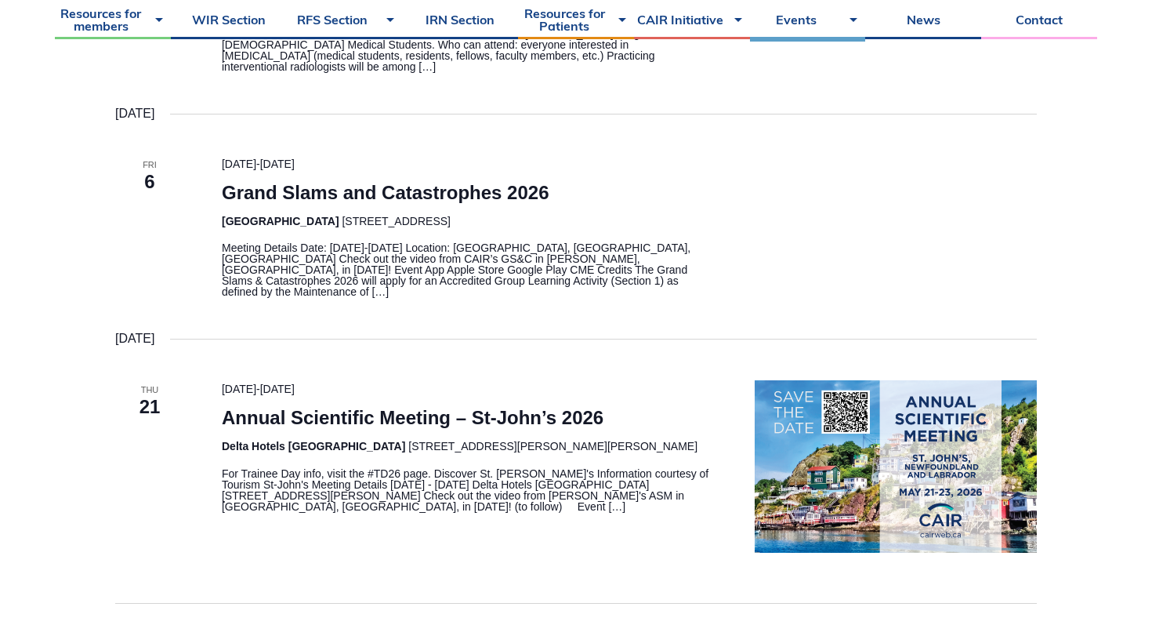
click at [807, 229] on article "6 February 2026 - 7 February 2026 Grand Slams and Catastrophes 2026 Hilton Whis…" at bounding box center [629, 226] width 853 height 142
click at [803, 256] on article "6 February 2026 - 7 February 2026 Grand Slams and Catastrophes 2026 Hilton Whis…" at bounding box center [629, 226] width 853 height 142
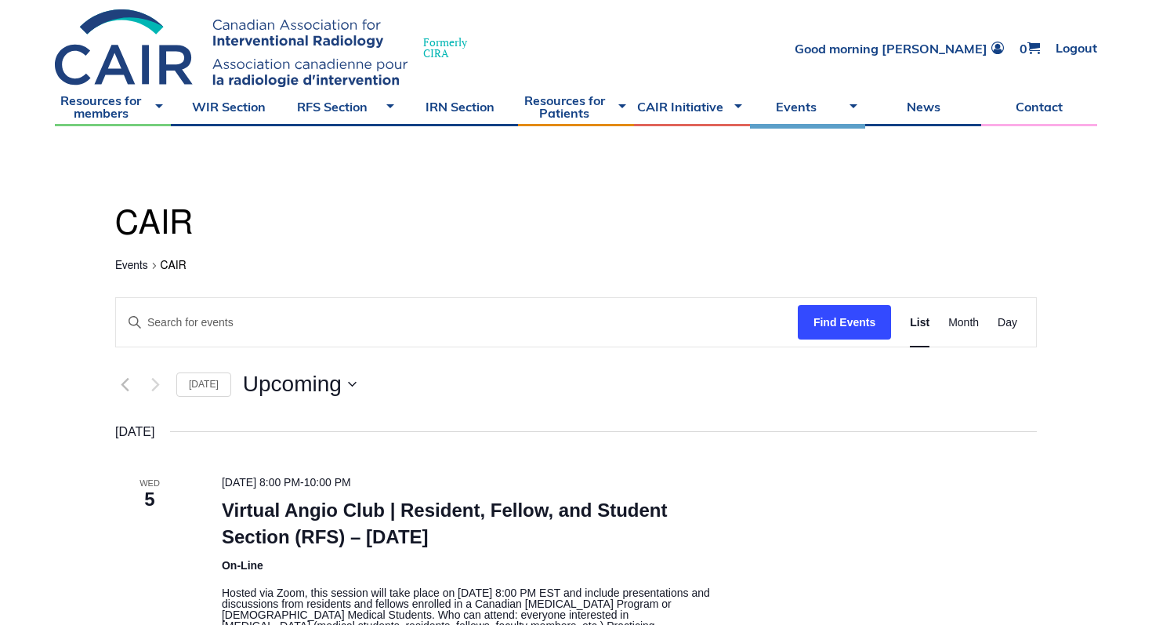
scroll to position [34, 0]
